Goal: Information Seeking & Learning: Learn about a topic

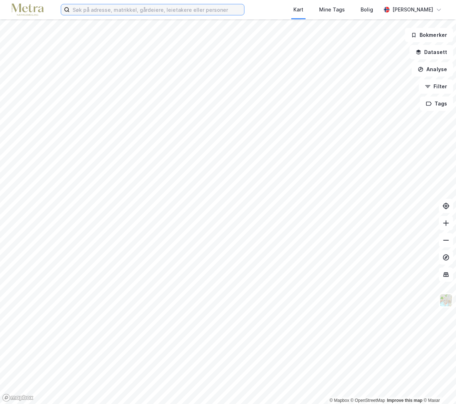
click at [91, 9] on input at bounding box center [157, 9] width 174 height 11
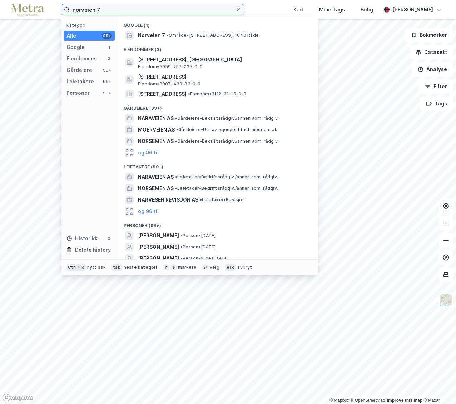
click at [83, 6] on input "norveien 7" at bounding box center [153, 9] width 166 height 11
type input "nordveien 7"
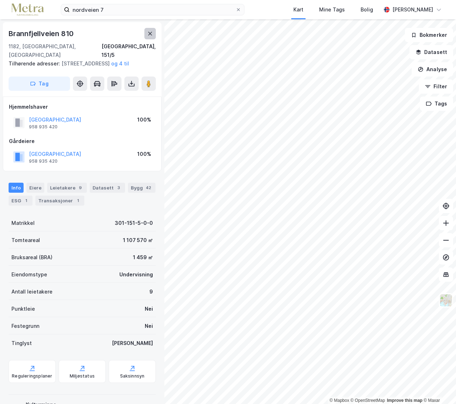
click at [147, 32] on button at bounding box center [149, 33] width 11 height 11
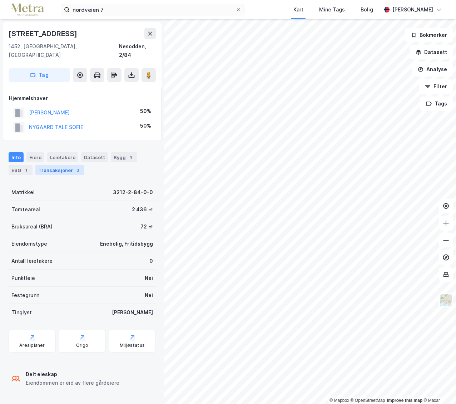
click at [57, 165] on div "Transaksjoner 3" at bounding box center [59, 170] width 49 height 10
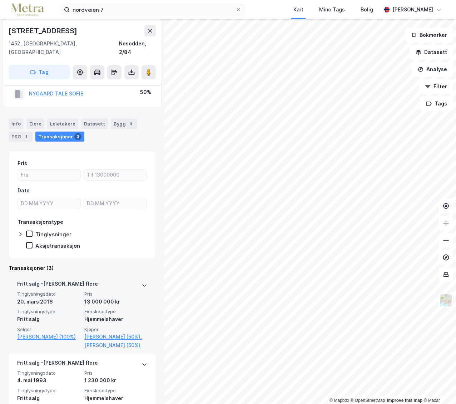
scroll to position [33, 0]
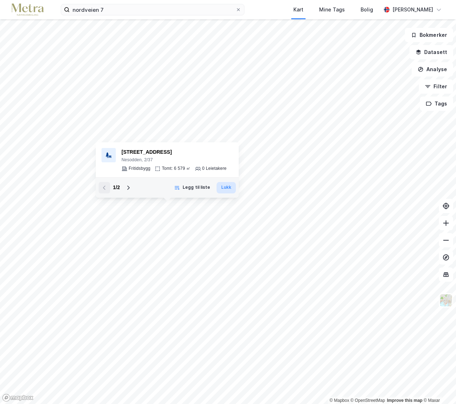
click at [232, 187] on button "Lukk" at bounding box center [226, 187] width 19 height 11
click at [415, 403] on html "nordveien 7 Kart Mine Tags Bolig [PERSON_NAME] © Mapbox © OpenStreetMap Improve…" at bounding box center [228, 202] width 456 height 404
